Goal: Task Accomplishment & Management: Complete application form

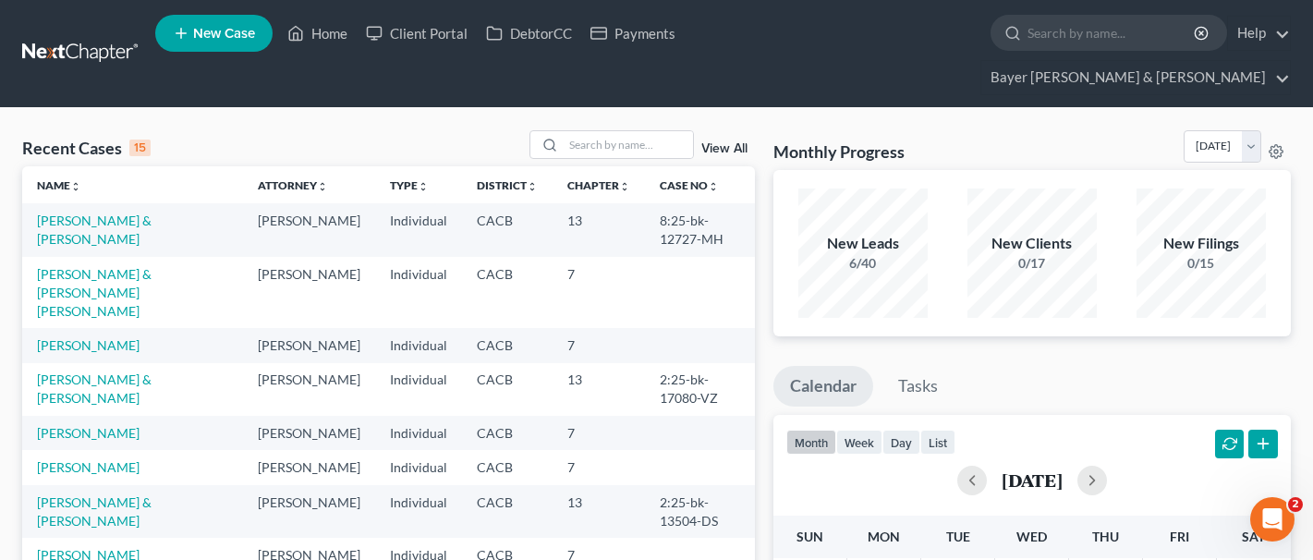
click at [251, 39] on span "New Case" at bounding box center [224, 34] width 62 height 14
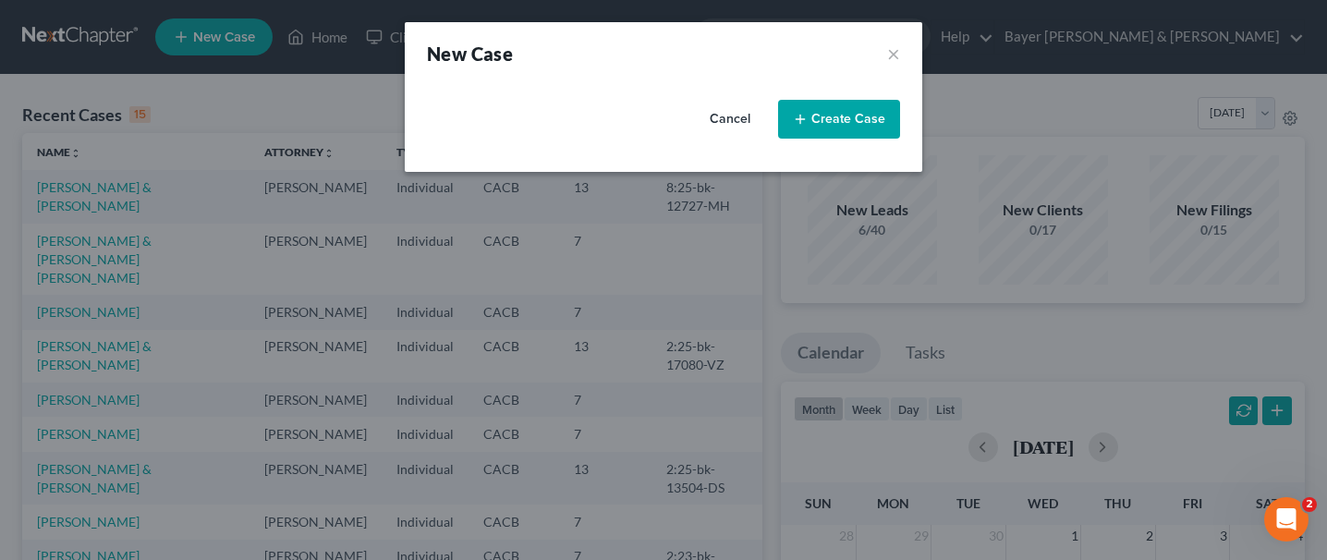
select select "7"
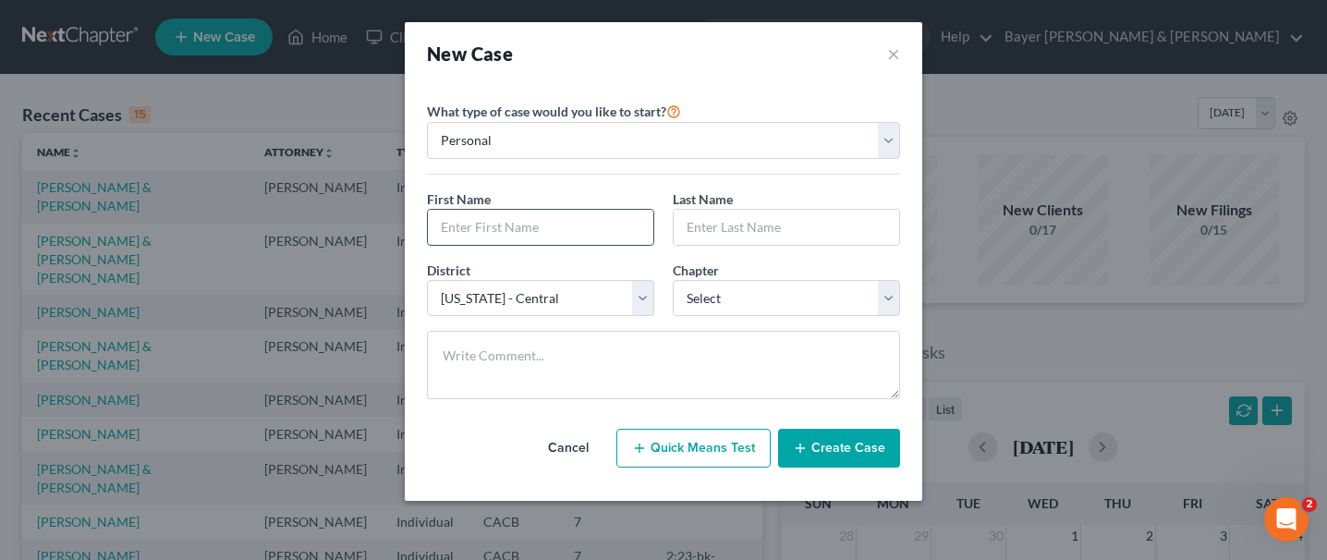
click at [586, 232] on input "text" at bounding box center [541, 227] width 226 height 35
type input "Vicente"
type input "Preciado"
select select "3"
click at [583, 451] on button "Cancel" at bounding box center [568, 448] width 81 height 37
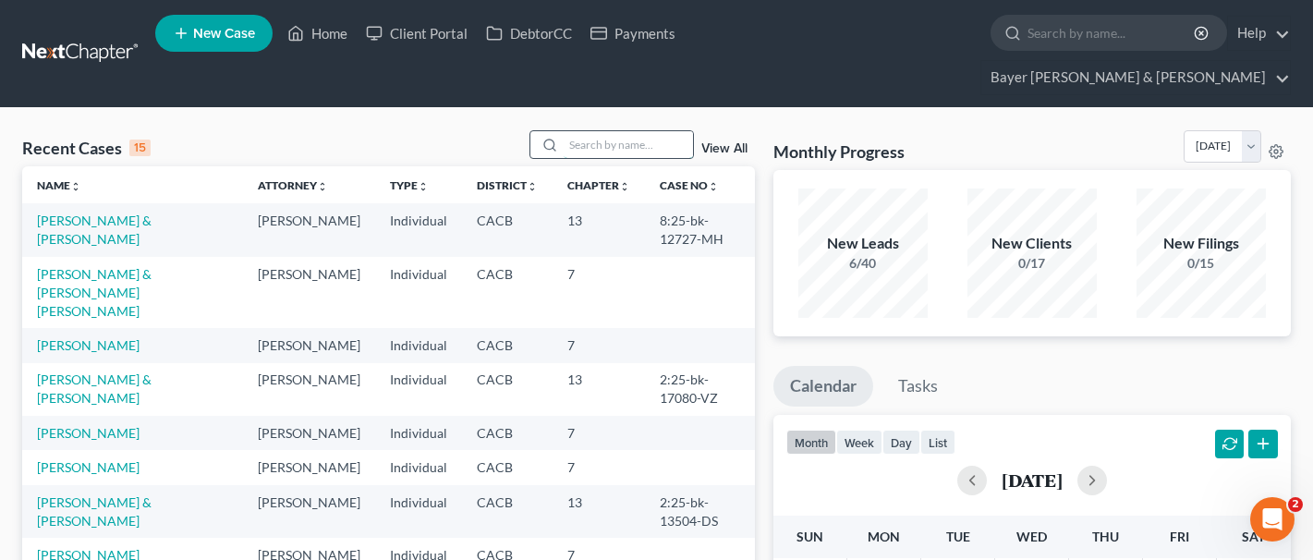
click at [675, 131] on input "search" at bounding box center [628, 144] width 129 height 27
type input "wheeler"
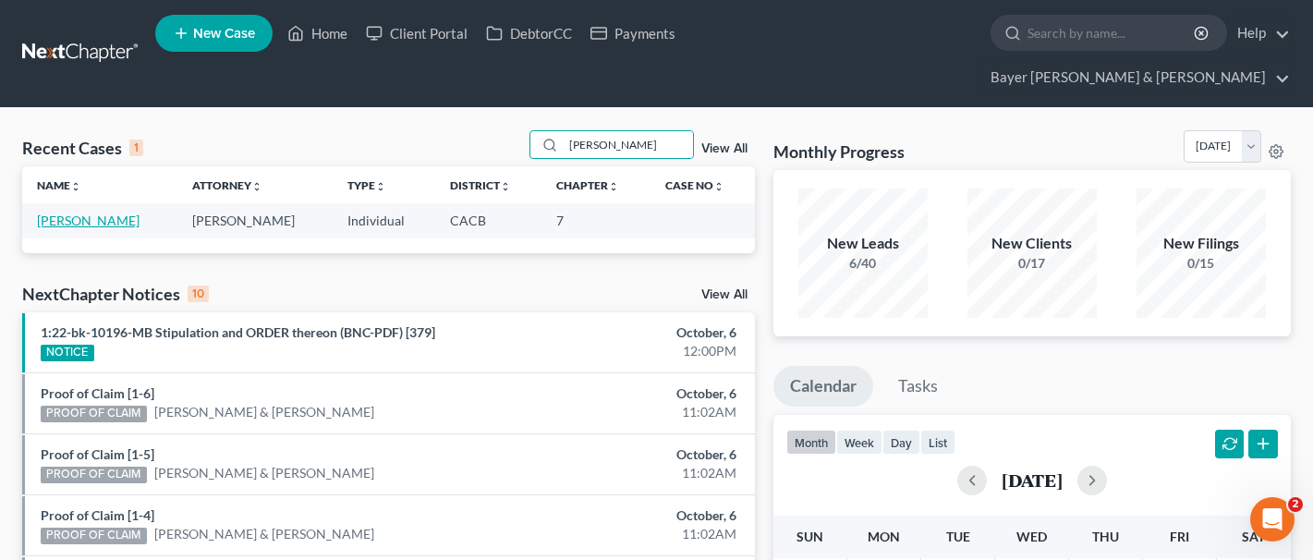
click at [111, 213] on link "Wheeler, John" at bounding box center [88, 221] width 103 height 16
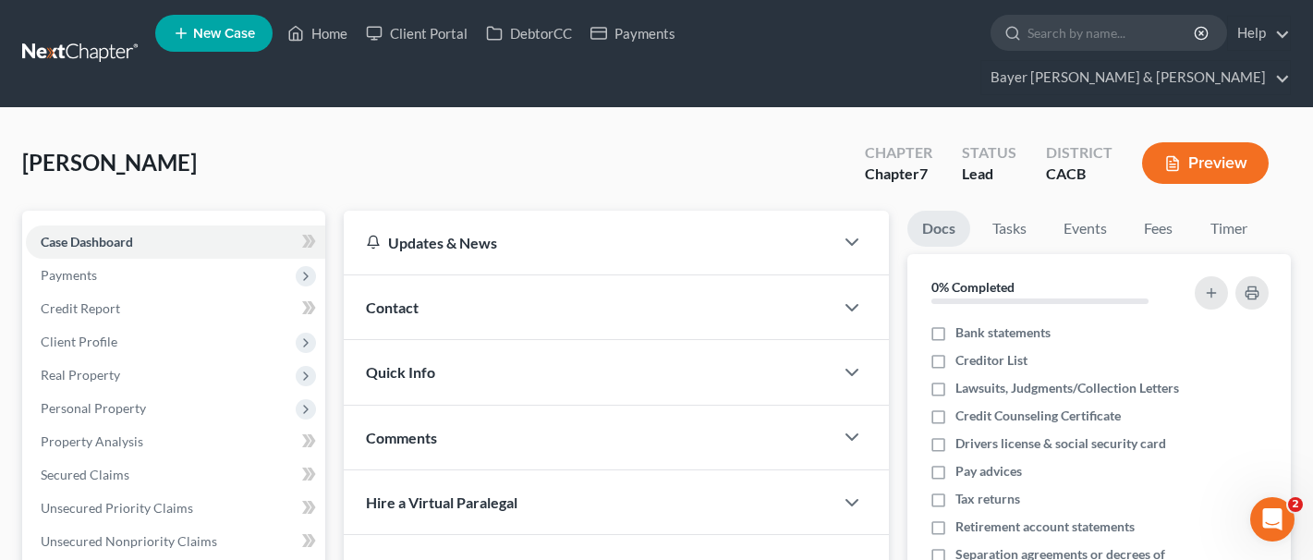
drag, startPoint x: 155, startPoint y: 302, endPoint x: 598, endPoint y: 269, distance: 444.0
click at [154, 325] on span "Client Profile" at bounding box center [175, 341] width 299 height 33
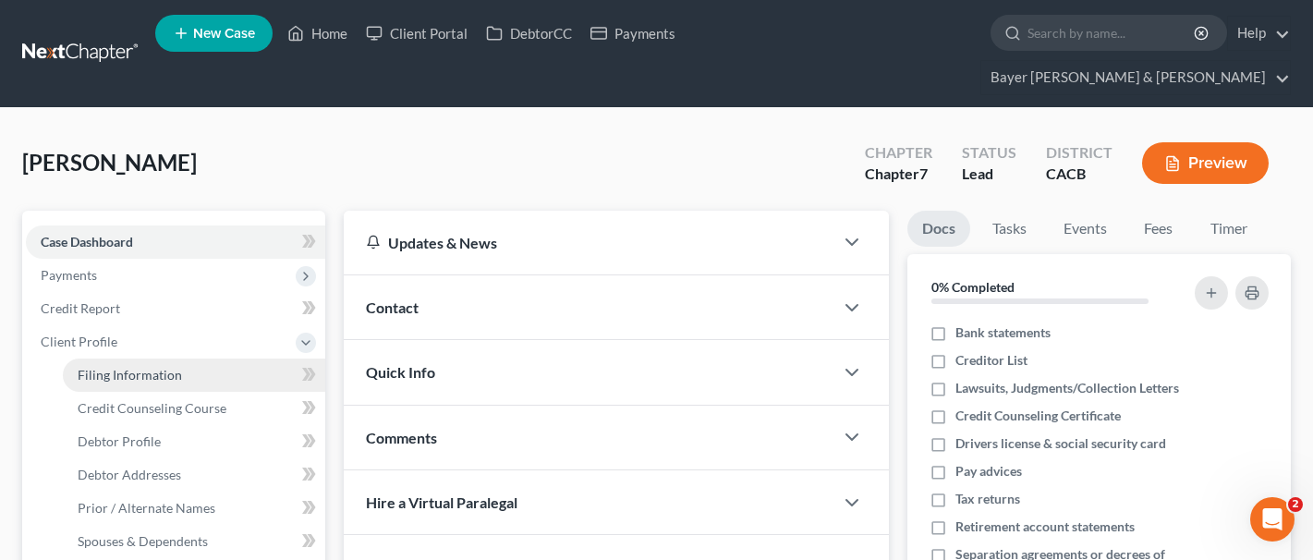
click at [178, 367] on span "Filing Information" at bounding box center [130, 375] width 104 height 16
select select "1"
select select "0"
select select "7"
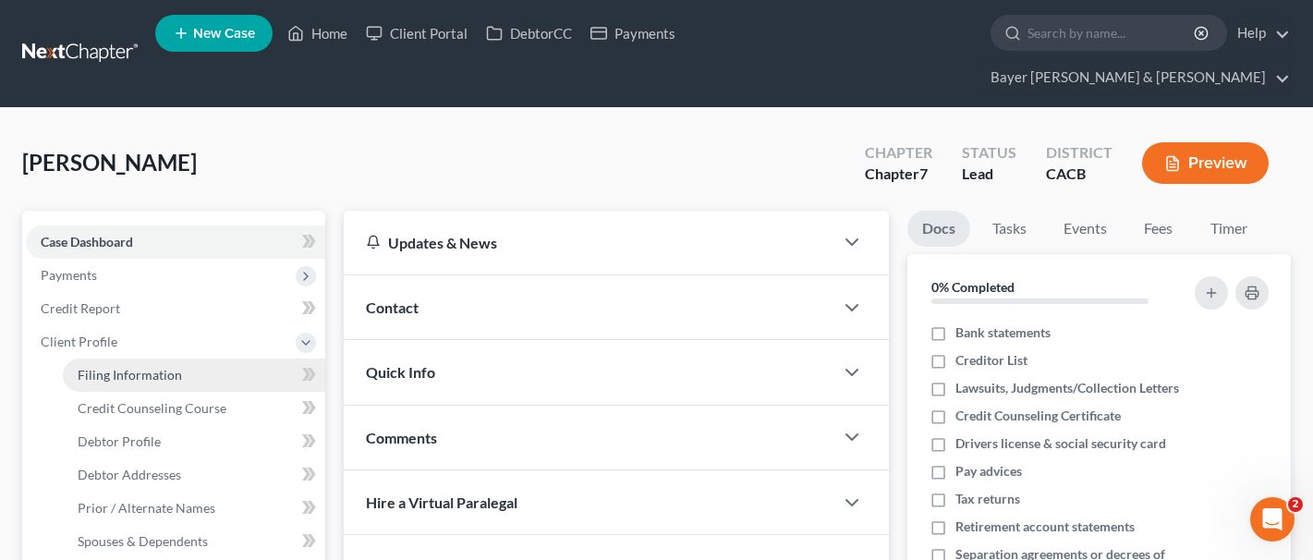
select select "1"
select select "4"
select select "0"
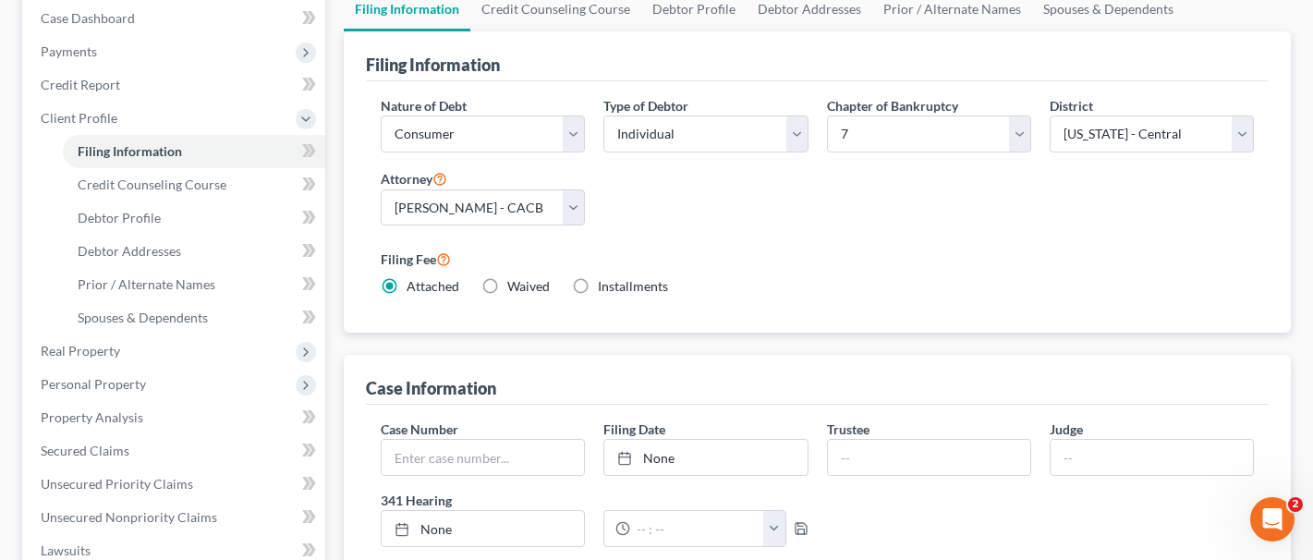
scroll to position [181, 0]
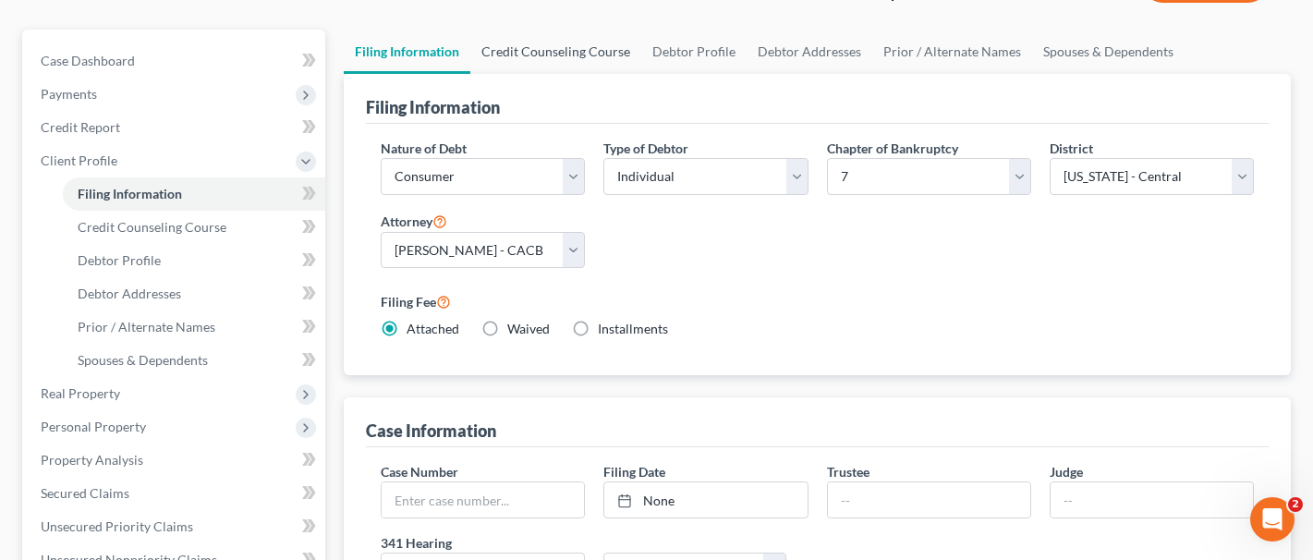
click at [559, 30] on link "Credit Counseling Course" at bounding box center [555, 52] width 171 height 44
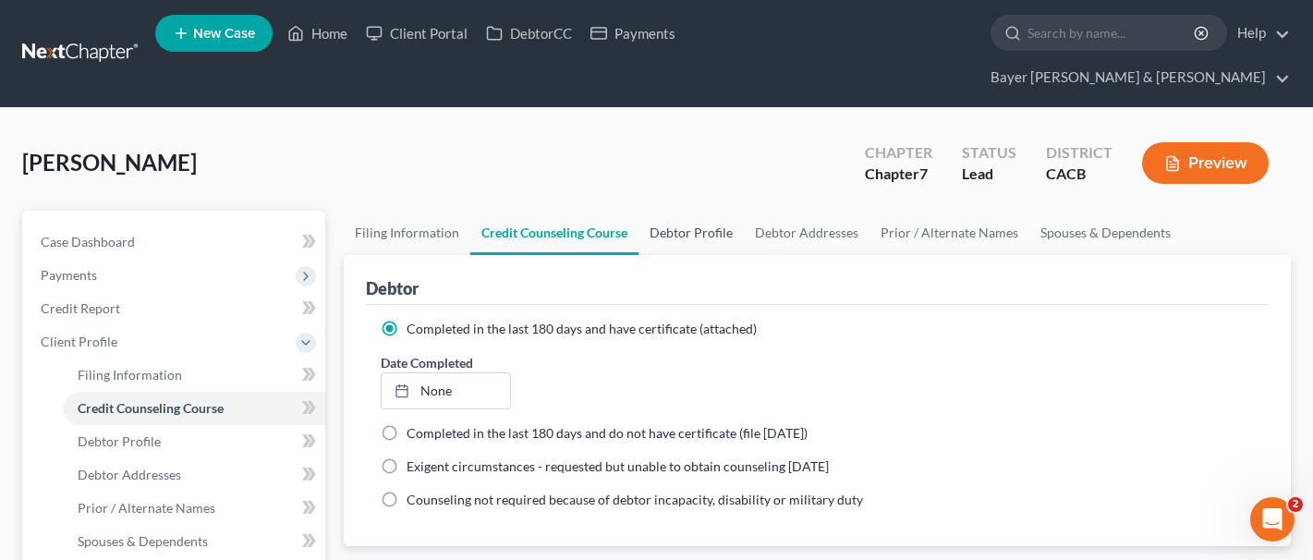
click at [686, 211] on link "Debtor Profile" at bounding box center [691, 233] width 105 height 44
select select "0"
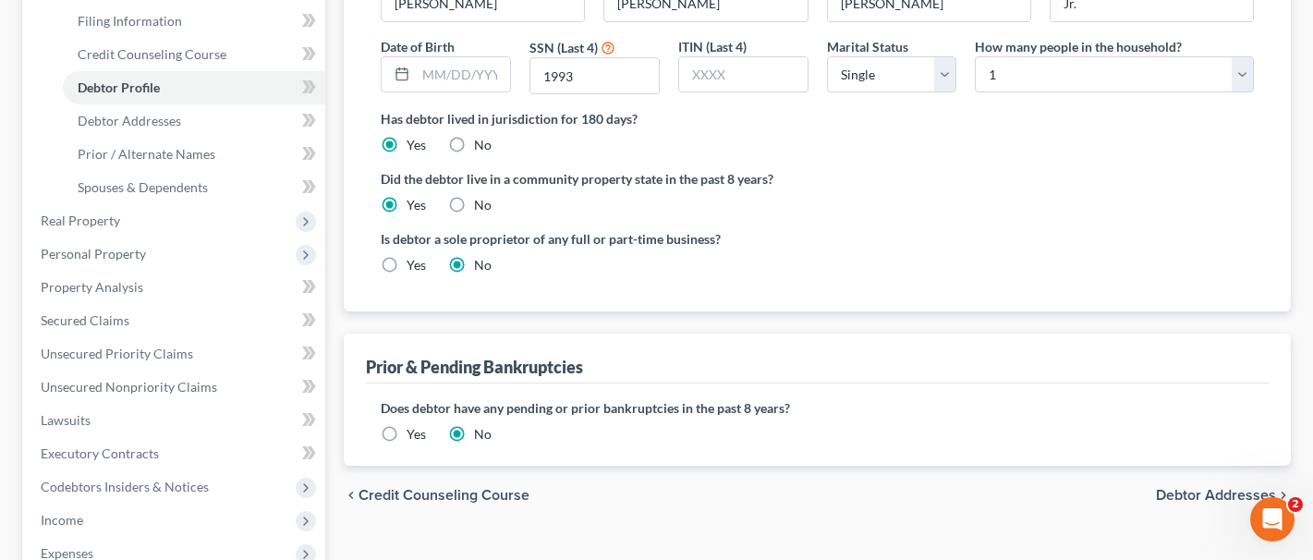
scroll to position [185, 0]
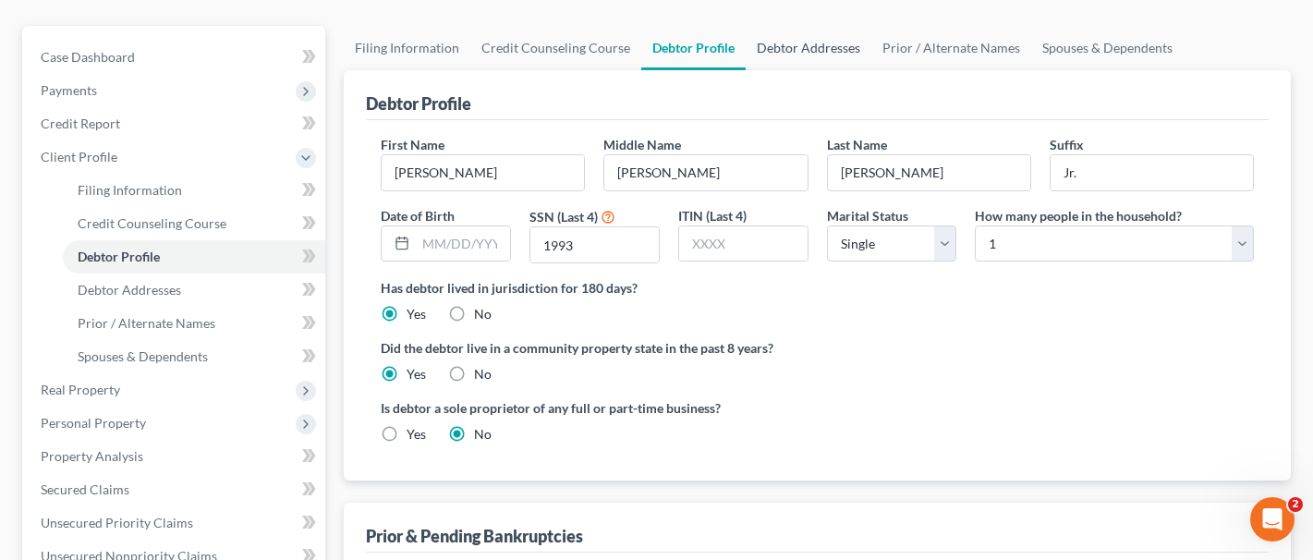
click at [814, 26] on link "Debtor Addresses" at bounding box center [809, 48] width 126 height 44
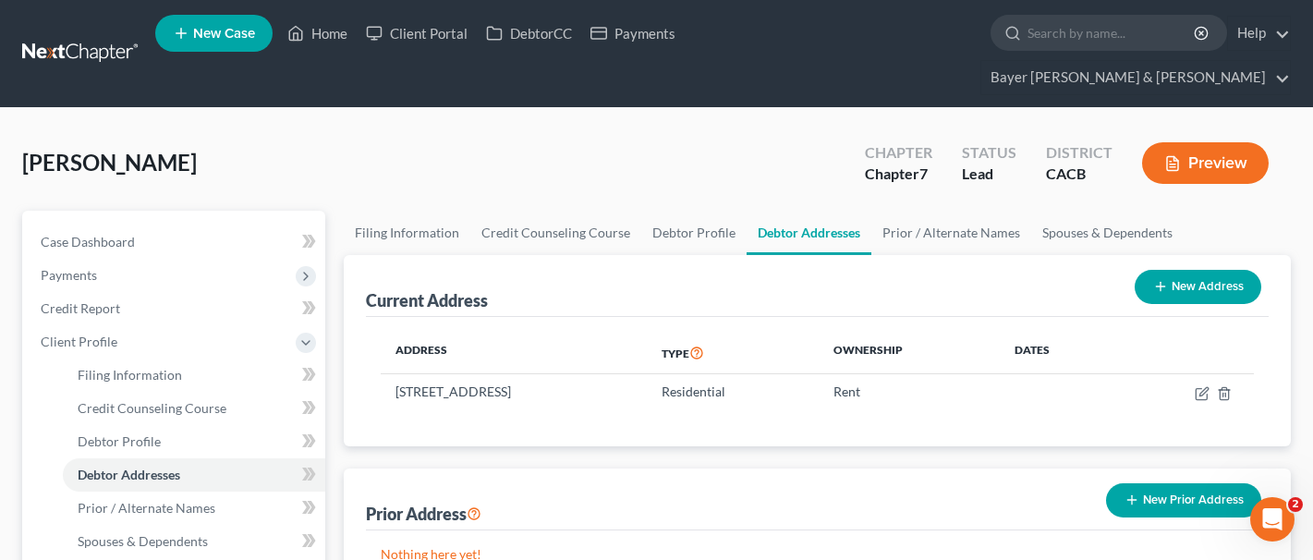
scroll to position [92, 0]
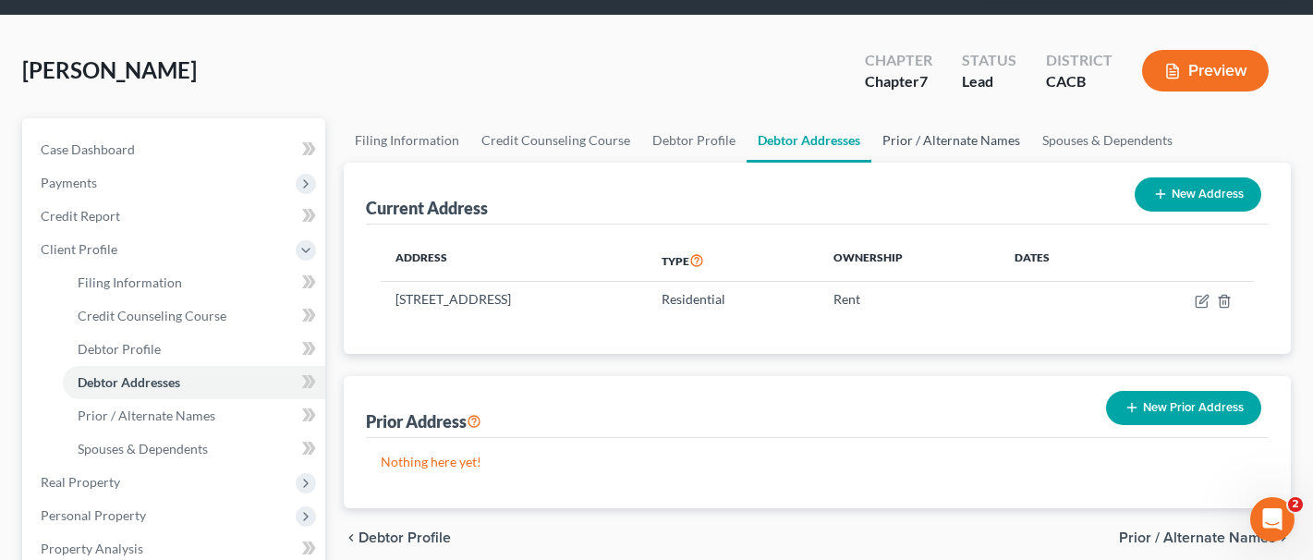
click at [937, 118] on link "Prior / Alternate Names" at bounding box center [952, 140] width 160 height 44
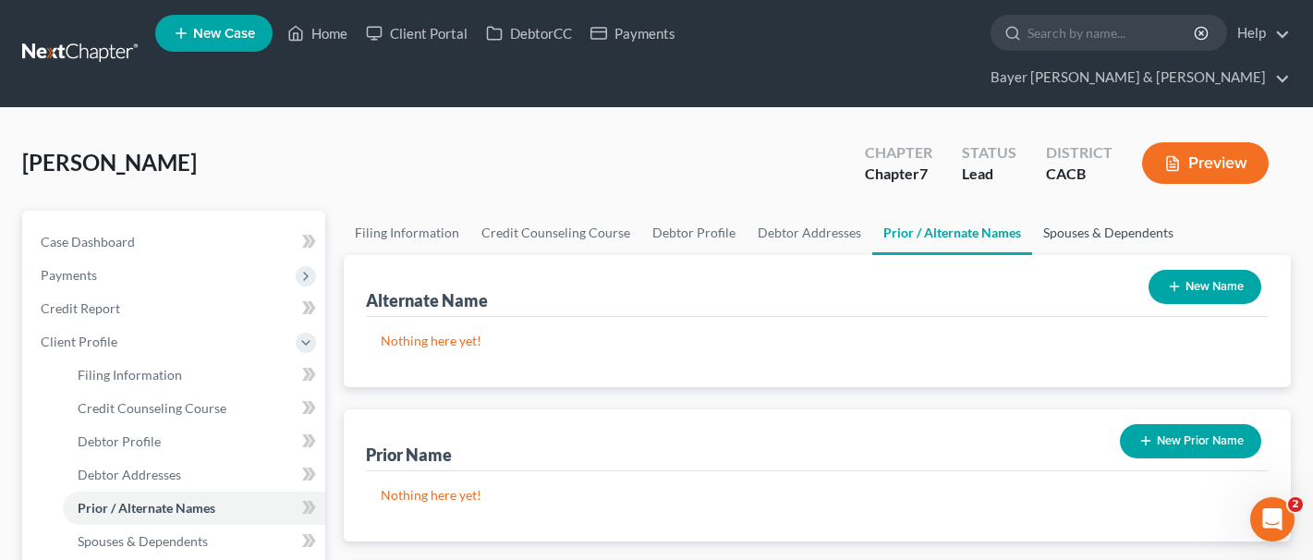
click at [1086, 211] on link "Spouses & Dependents" at bounding box center [1108, 233] width 153 height 44
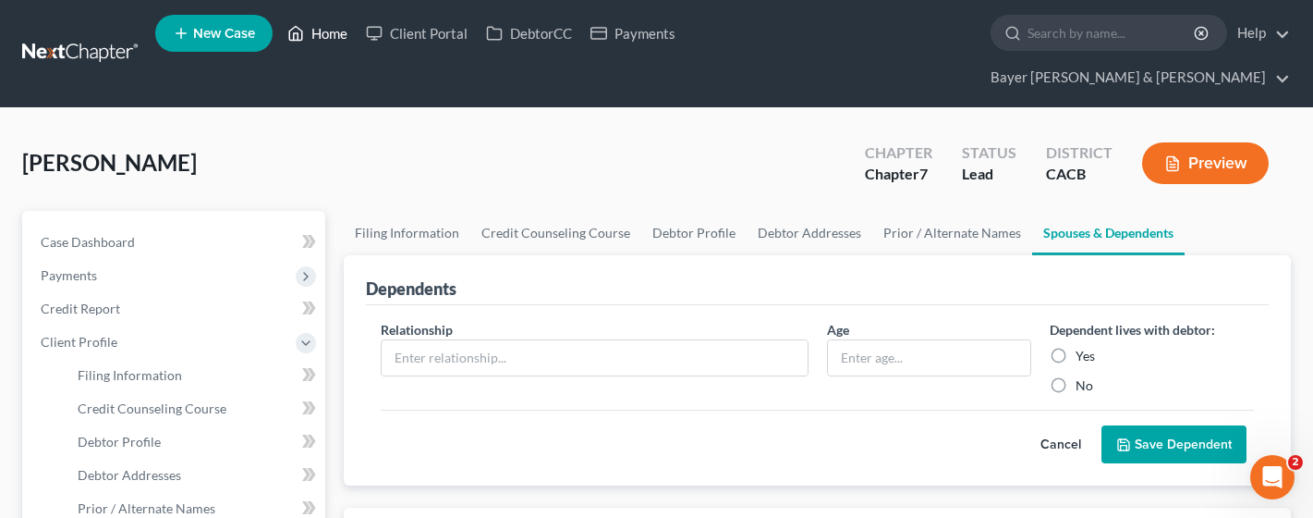
click at [329, 28] on link "Home" at bounding box center [317, 33] width 79 height 33
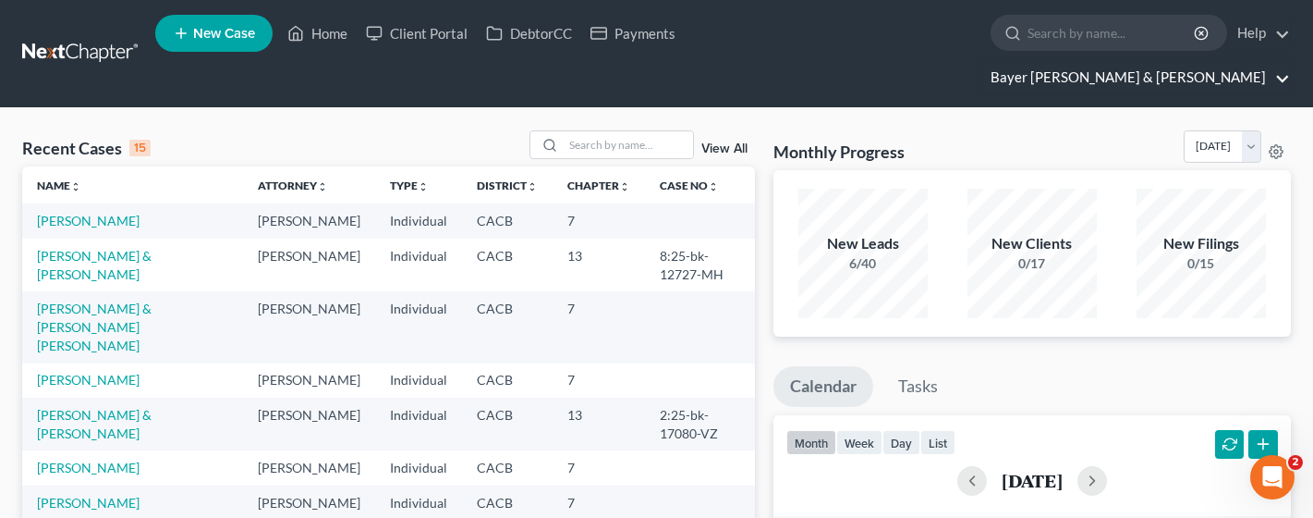
click at [1240, 61] on link "Bayer Wishman & Leotta" at bounding box center [1136, 77] width 309 height 33
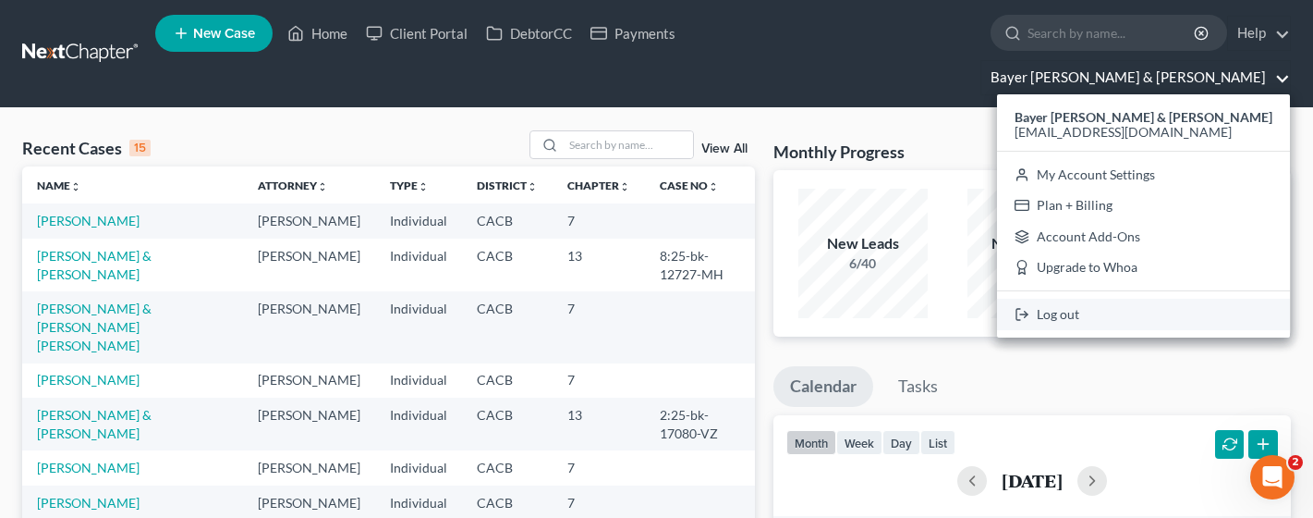
click at [1178, 299] on link "Log out" at bounding box center [1143, 314] width 293 height 31
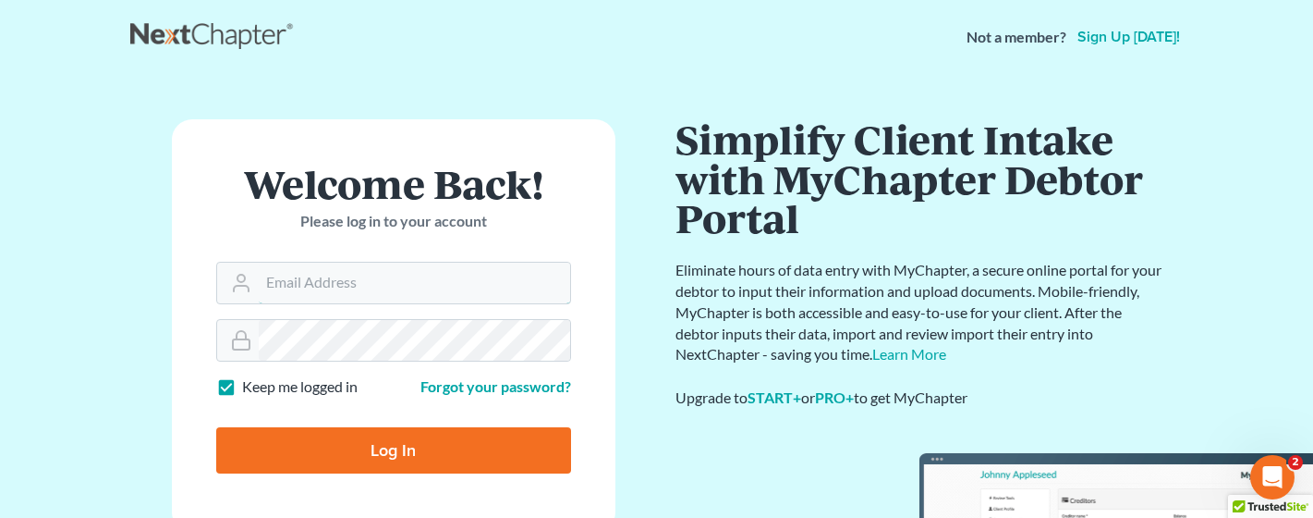
type input "[EMAIL_ADDRESS][DOMAIN_NAME]"
drag, startPoint x: 1326, startPoint y: 17, endPoint x: 776, endPoint y: 127, distance: 561.8
click at [776, 127] on h1 "Simplify Client Intake with MyChapter Debtor Portal" at bounding box center [921, 178] width 490 height 118
